Goal: Navigation & Orientation: Understand site structure

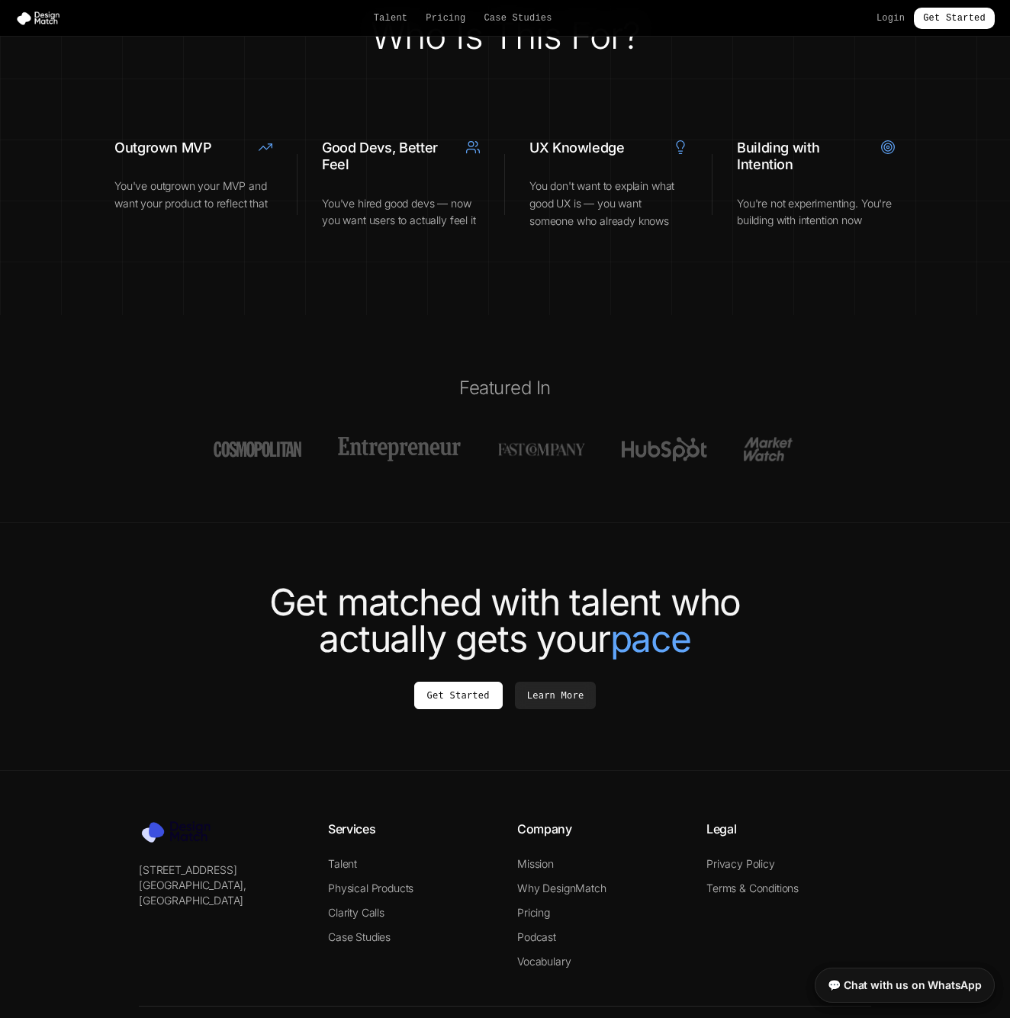
scroll to position [5327, 0]
click at [343, 858] on link "Talent" at bounding box center [342, 864] width 29 height 13
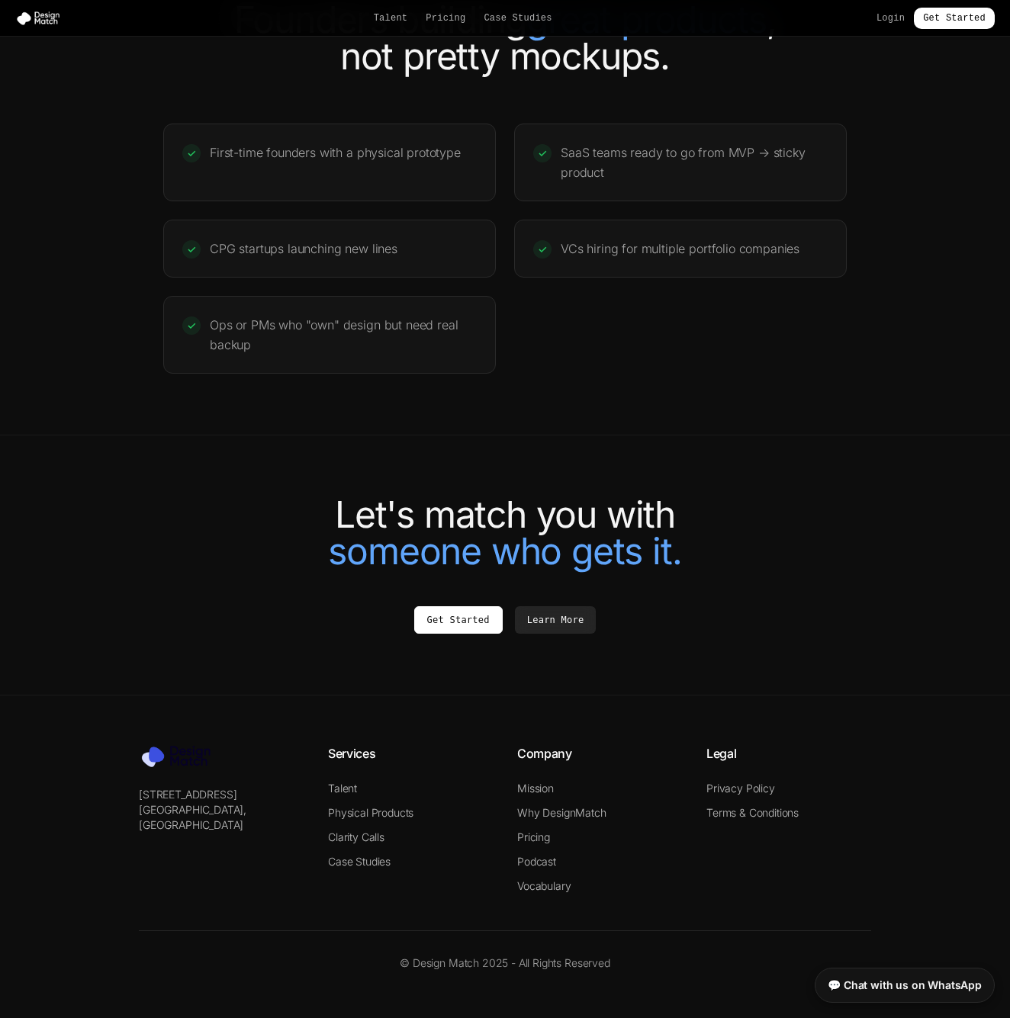
scroll to position [2965, 0]
click at [542, 790] on link "Mission" at bounding box center [535, 789] width 37 height 13
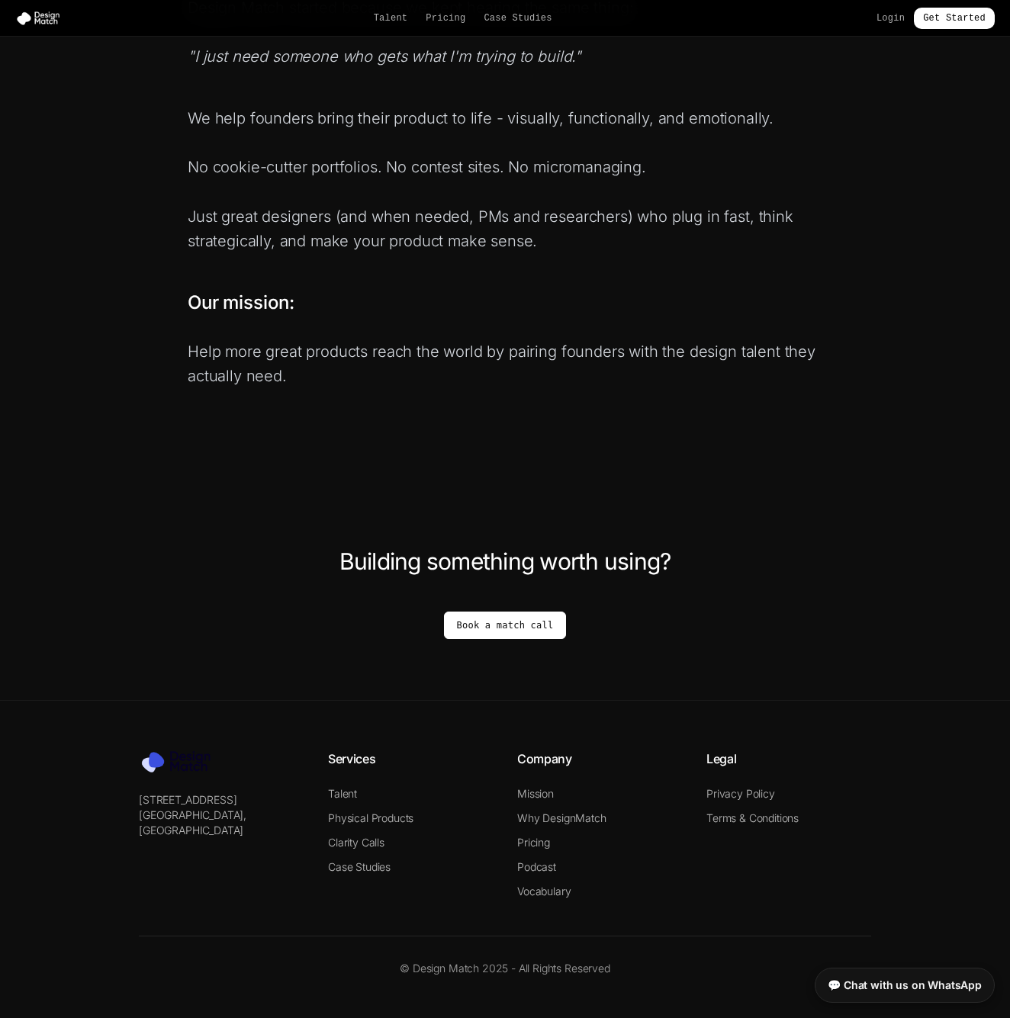
scroll to position [716, 0]
click at [568, 816] on link "Why DesignMatch" at bounding box center [561, 818] width 89 height 13
